Goal: Communication & Community: Answer question/provide support

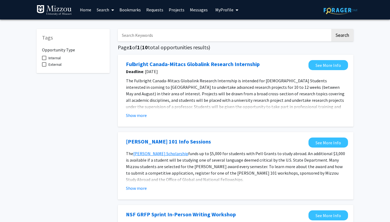
click at [229, 9] on span "My Profile" at bounding box center [225, 9] width 18 height 5
click at [195, 9] on link "Messages" at bounding box center [198, 9] width 23 height 19
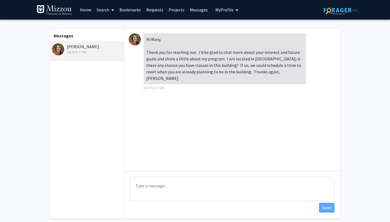
click at [160, 189] on textarea "Type a message" at bounding box center [232, 189] width 205 height 24
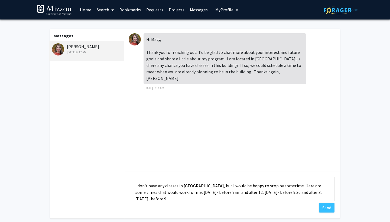
scroll to position [1, 0]
click at [172, 193] on textarea "I don't have any classes in [GEOGRAPHIC_DATA], but I would be happy to stop by …" at bounding box center [232, 189] width 205 height 24
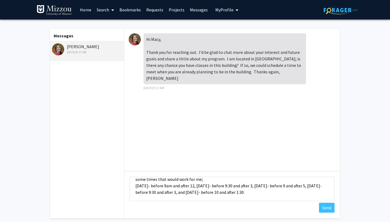
scroll to position [13, 0]
click at [266, 195] on textarea "I don't have any classes in [GEOGRAPHIC_DATA], but I would be happy to stop by …" at bounding box center [232, 189] width 205 height 24
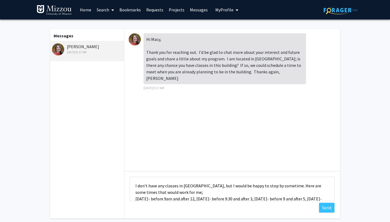
scroll to position [0, 0]
click at [132, 185] on textarea "I don't have any classes in [GEOGRAPHIC_DATA], but I would be happy to stop by …" at bounding box center [232, 189] width 205 height 24
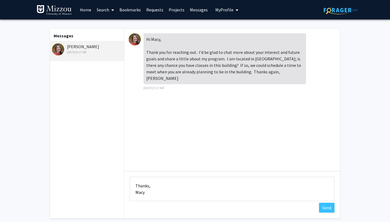
scroll to position [65, 0]
type textarea "[PERSON_NAME], I don't have any classes in [GEOGRAPHIC_DATA], but I would be ha…"
click at [322, 209] on button "Send" at bounding box center [326, 208] width 15 height 10
